Goal: Navigation & Orientation: Find specific page/section

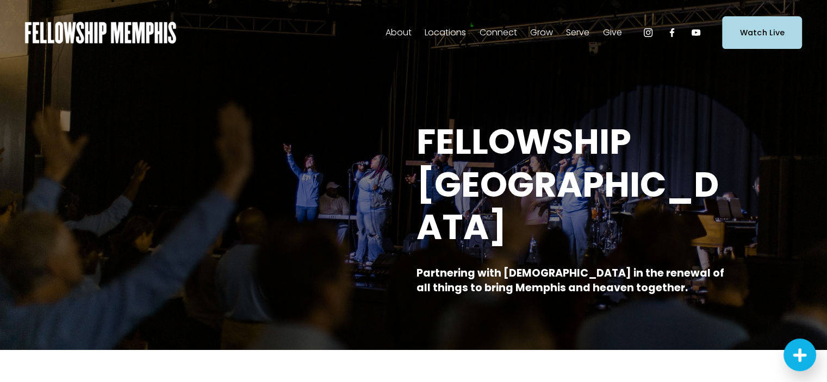
click at [0, 0] on span "Staff" at bounding box center [0, 0] width 0 height 0
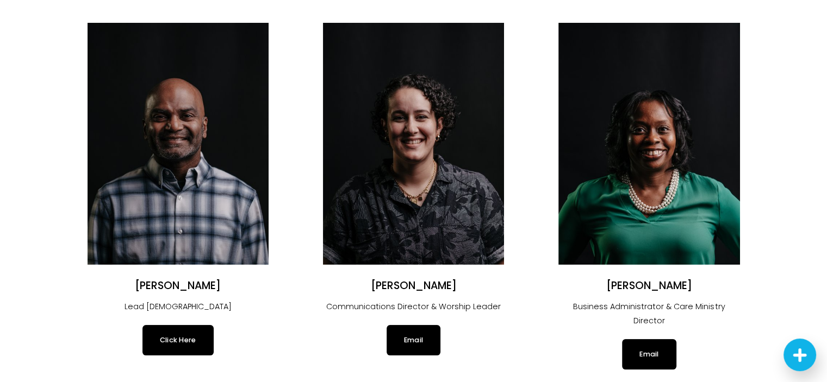
scroll to position [102, 0]
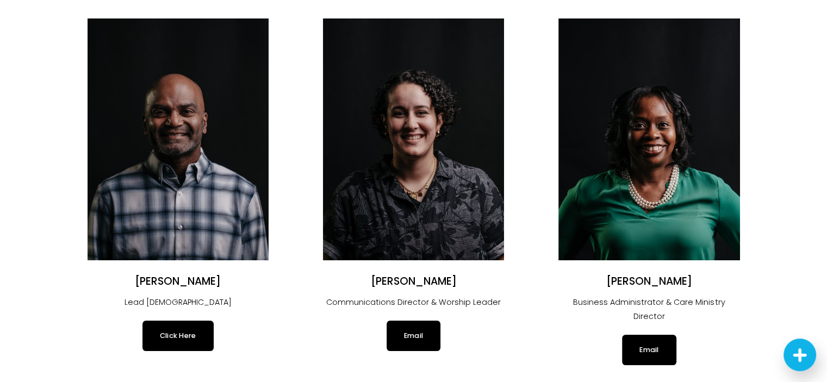
click at [194, 344] on link "Click Here" at bounding box center [177, 336] width 71 height 30
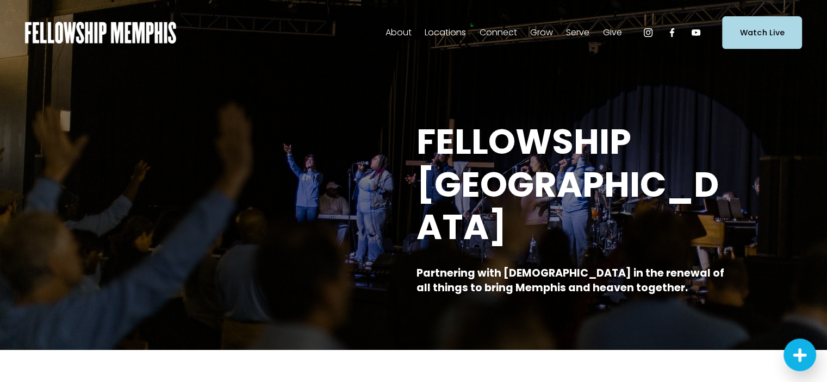
click at [0, 0] on link "Elder Nominations" at bounding box center [0, 0] width 0 height 0
click at [0, 0] on span "Our Beliefs" at bounding box center [0, 0] width 0 height 0
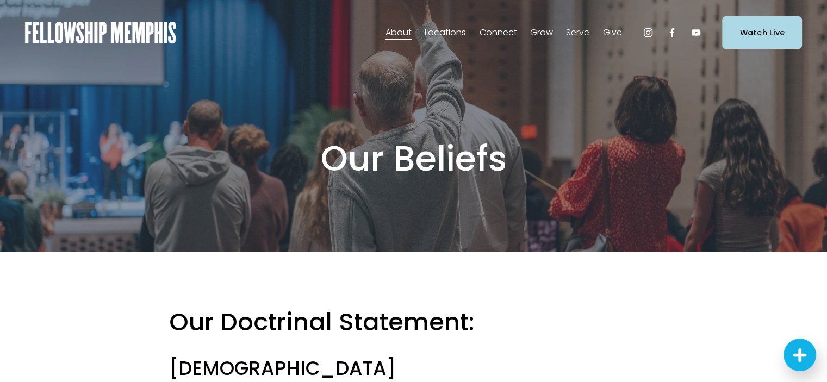
click at [0, 0] on span "Our Values" at bounding box center [0, 0] width 0 height 0
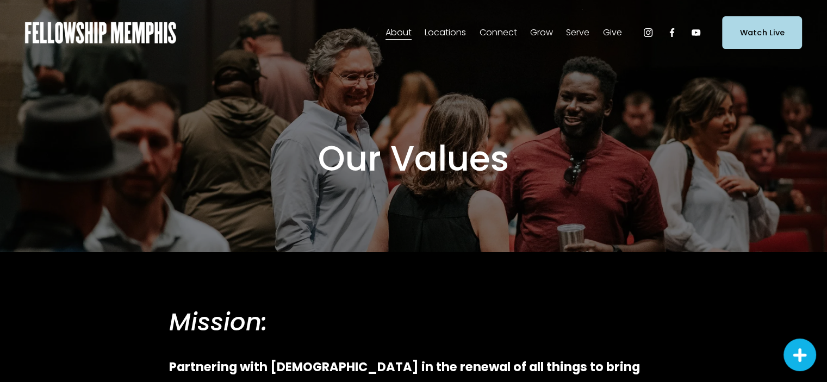
click at [0, 0] on span "In-Person" at bounding box center [0, 0] width 0 height 0
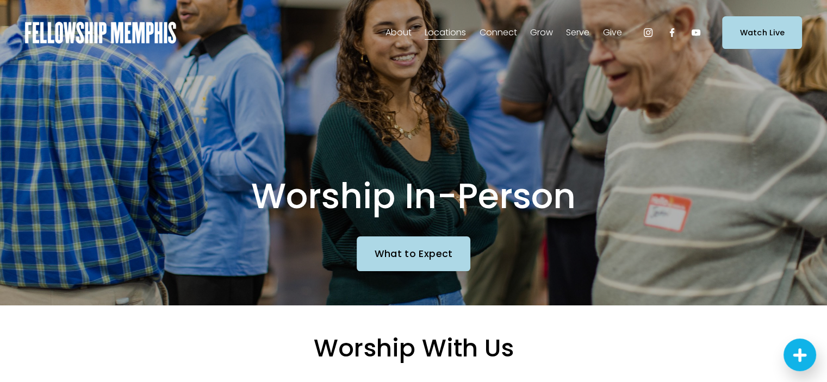
click at [0, 0] on span "Staff" at bounding box center [0, 0] width 0 height 0
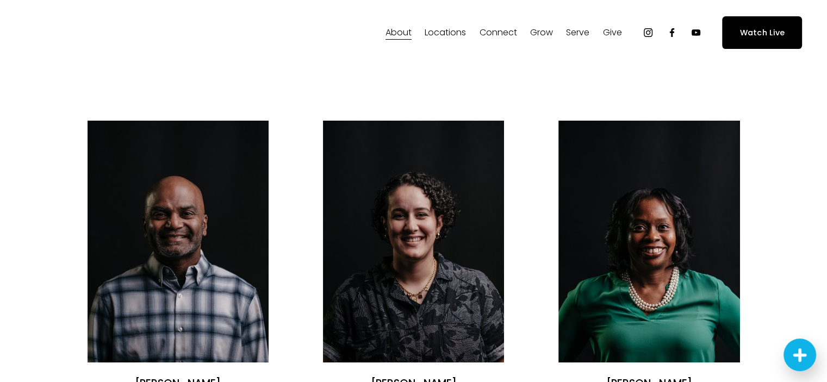
click at [167, 228] on img at bounding box center [178, 242] width 181 height 242
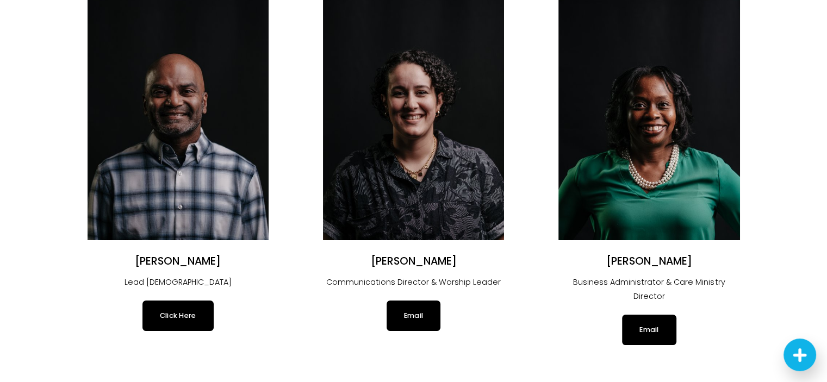
scroll to position [272, 0]
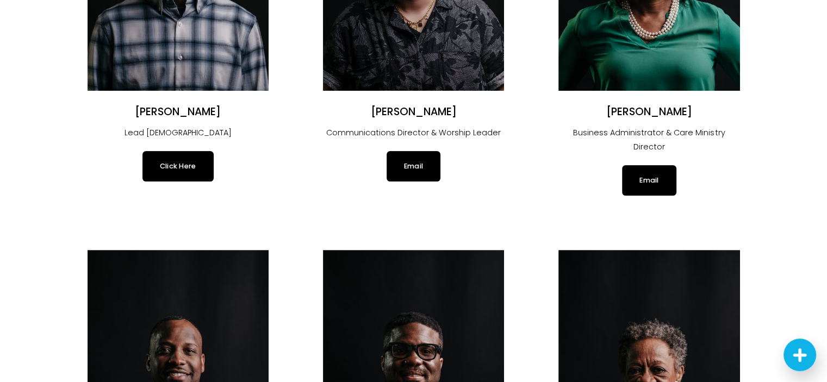
click at [181, 175] on link "Click Here" at bounding box center [177, 166] width 71 height 30
drag, startPoint x: 231, startPoint y: 113, endPoint x: 132, endPoint y: 113, distance: 99.0
click at [132, 113] on h2 "Justin Varughese" at bounding box center [178, 112] width 181 height 14
copy h2 "Justin Varughese"
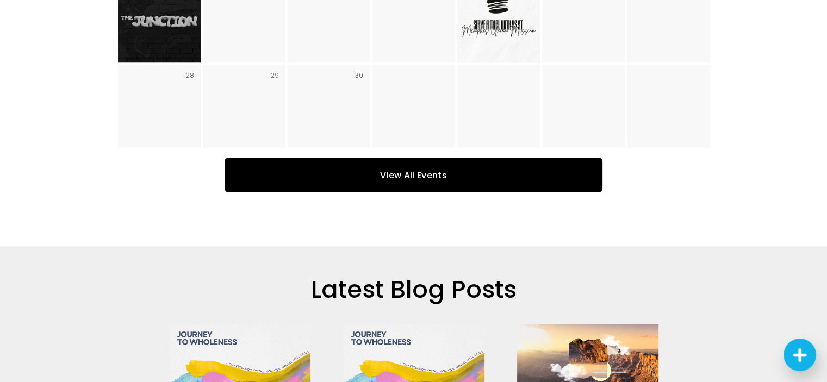
scroll to position [2120, 0]
